Goal: Task Accomplishment & Management: Manage account settings

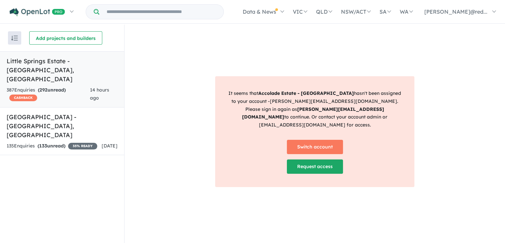
click at [61, 62] on h5 "[GEOGRAPHIC_DATA] - [GEOGRAPHIC_DATA] , [GEOGRAPHIC_DATA]" at bounding box center [62, 69] width 111 height 27
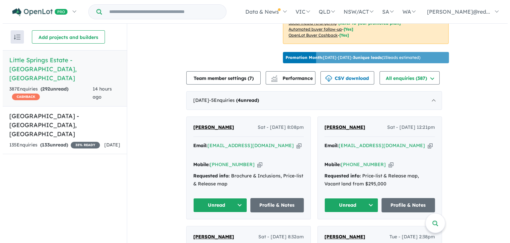
scroll to position [171, 0]
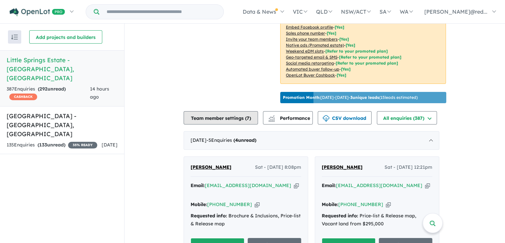
click at [234, 111] on button "Team member settings ( 7 )" at bounding box center [221, 117] width 74 height 13
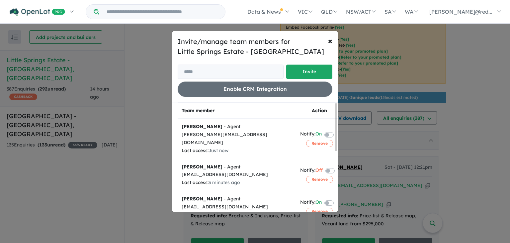
drag, startPoint x: 504, startPoint y: 56, endPoint x: 504, endPoint y: 64, distance: 8.0
click at [504, 64] on div "Invite/manage team members for Little Springs Estate - [GEOGRAPHIC_DATA] Invite…" at bounding box center [255, 121] width 510 height 243
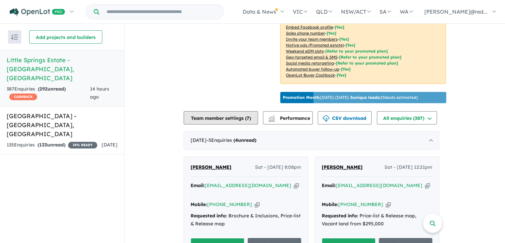
click at [239, 111] on button "Team member settings ( 7 )" at bounding box center [221, 117] width 74 height 13
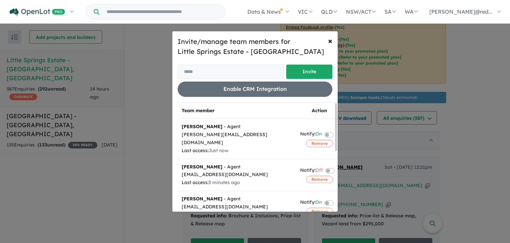
drag, startPoint x: 503, startPoint y: 58, endPoint x: 502, endPoint y: 69, distance: 10.7
click at [502, 69] on div "Invite/manage team members for Little Springs Estate - [GEOGRAPHIC_DATA] Invite…" at bounding box center [255, 121] width 510 height 243
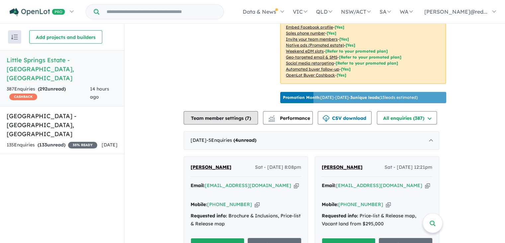
click at [225, 111] on button "Team member settings ( 7 )" at bounding box center [221, 117] width 74 height 13
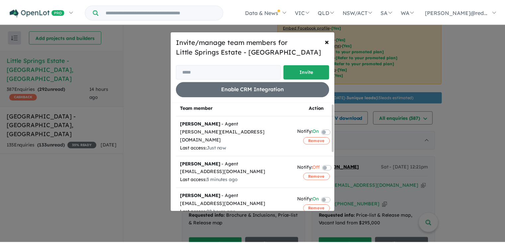
scroll to position [0, 0]
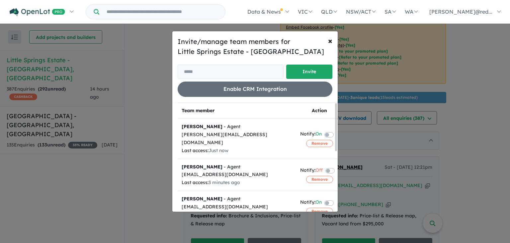
drag, startPoint x: 337, startPoint y: 121, endPoint x: 327, endPoint y: 117, distance: 10.7
click at [327, 117] on div "Team member Action [PERSON_NAME] - Agent [PERSON_NAME][EMAIL_ADDRESS][DOMAIN_NA…" at bounding box center [258, 156] width 160 height 109
click at [144, 75] on div "Invite/manage team members for Little Springs Estate - [GEOGRAPHIC_DATA] Invite…" at bounding box center [255, 121] width 510 height 243
